Goal: Information Seeking & Learning: Learn about a topic

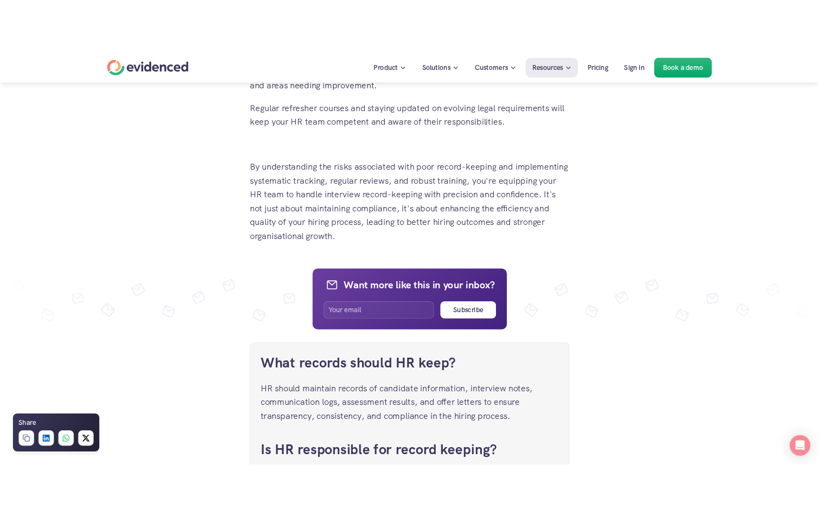
scroll to position [4010, 0]
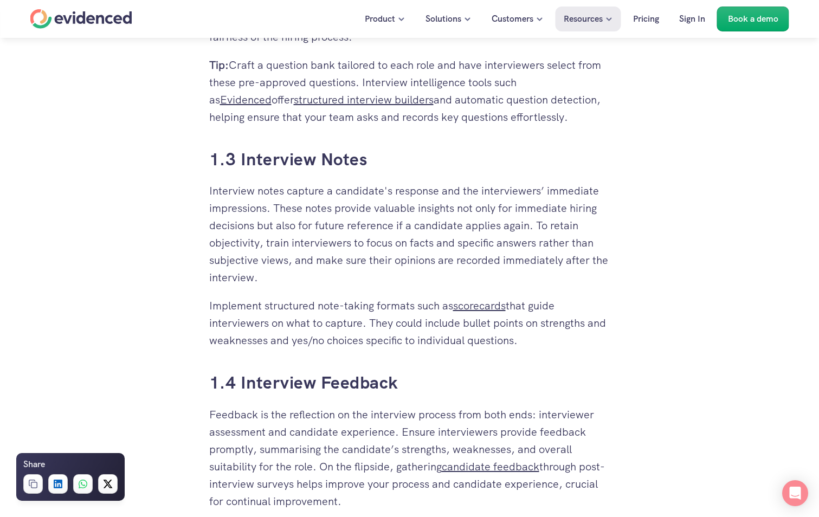
scroll to position [1138, 0]
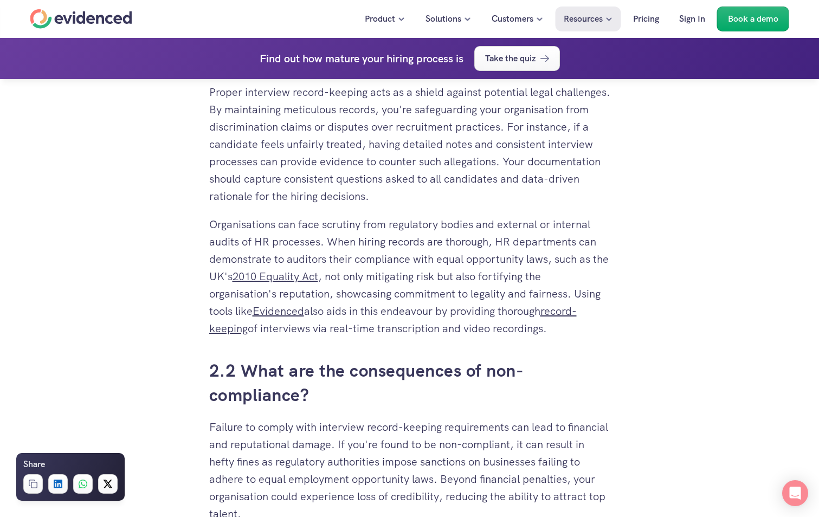
scroll to position [2168, 0]
